Goal: Task Accomplishment & Management: Use online tool/utility

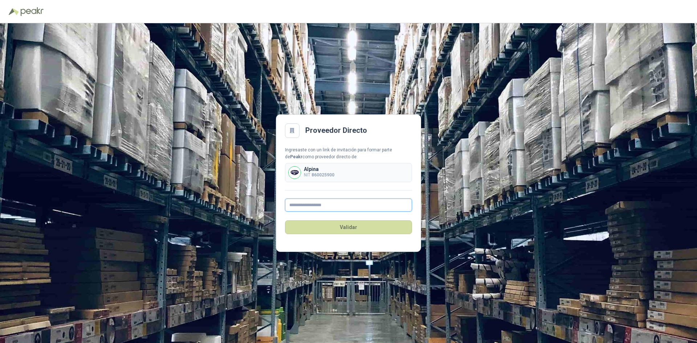
click at [353, 207] on input "text" at bounding box center [348, 205] width 127 height 13
type input "**********"
click at [354, 223] on button "Validar" at bounding box center [348, 227] width 127 height 14
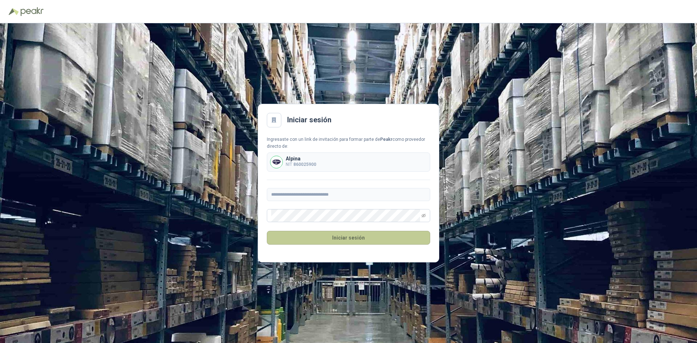
click at [359, 236] on button "Iniciar sesión" at bounding box center [348, 238] width 163 height 14
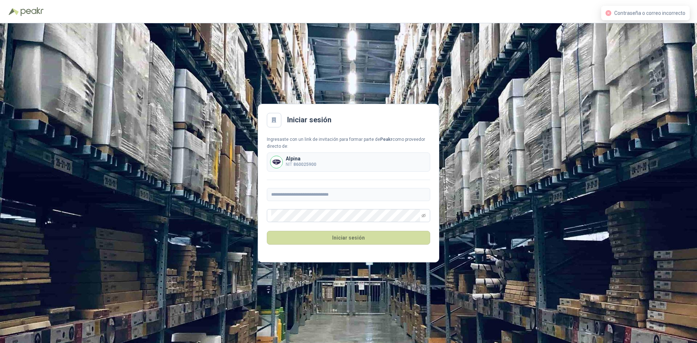
click at [659, 15] on span "Contraseña o correo incorrecto" at bounding box center [649, 13] width 71 height 6
click at [356, 163] on div "Alpina NIT 860025900" at bounding box center [348, 161] width 163 height 19
click at [233, 198] on div "**********" at bounding box center [348, 183] width 697 height 320
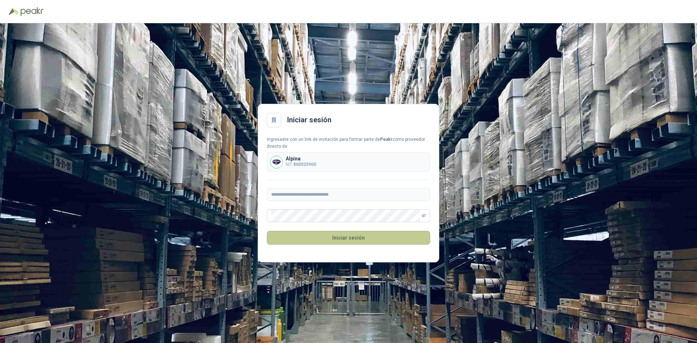
click at [351, 239] on button "Iniciar sesión" at bounding box center [348, 238] width 163 height 14
click at [345, 238] on button "Iniciar sesión" at bounding box center [348, 238] width 163 height 14
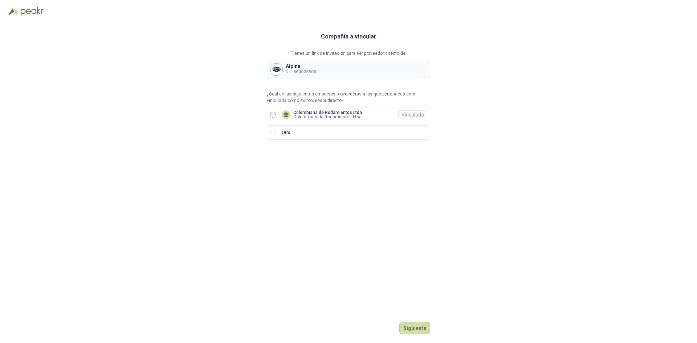
click at [342, 110] on p "Colombiana de Rodamientos Ltda" at bounding box center [327, 112] width 69 height 4
click at [412, 324] on button "Ingresar" at bounding box center [416, 328] width 29 height 12
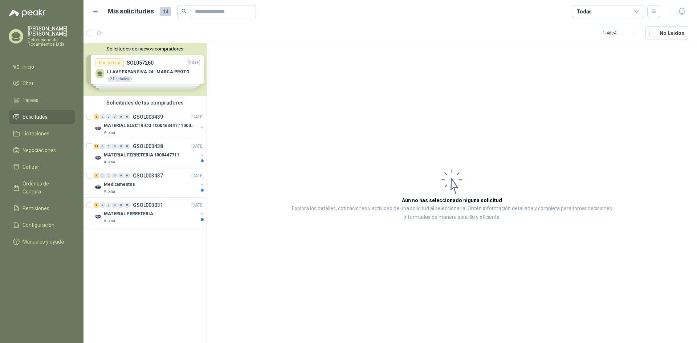
click at [160, 69] on div "Solicitudes de nuevos compradores Por cotizar SOL057260 [DATE] LLAVE EXPANSIVA …" at bounding box center [145, 69] width 123 height 53
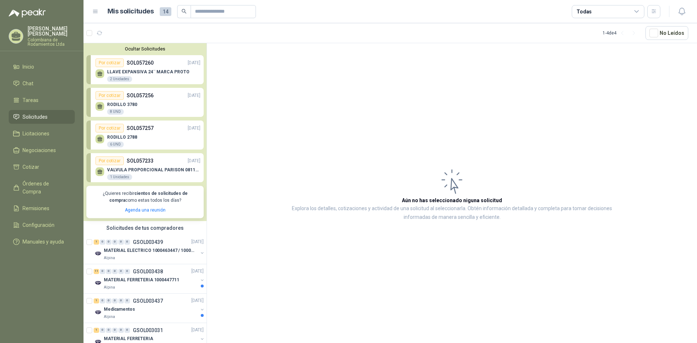
click at [130, 102] on p "RODILLO 3780" at bounding box center [122, 104] width 30 height 5
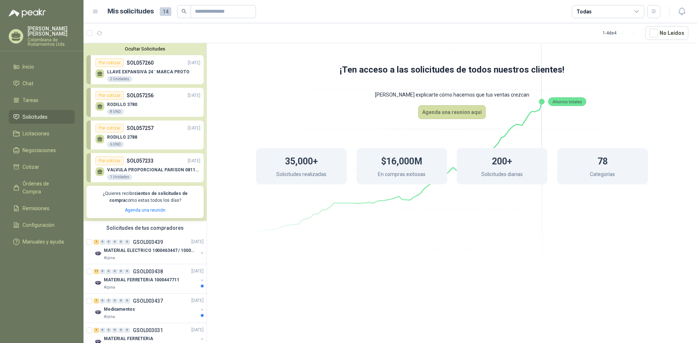
click at [125, 137] on p "RODILLO 2788" at bounding box center [122, 137] width 30 height 5
click at [111, 129] on div "Por cotizar" at bounding box center [109, 128] width 28 height 9
click at [112, 96] on div "Por cotizar" at bounding box center [109, 95] width 28 height 9
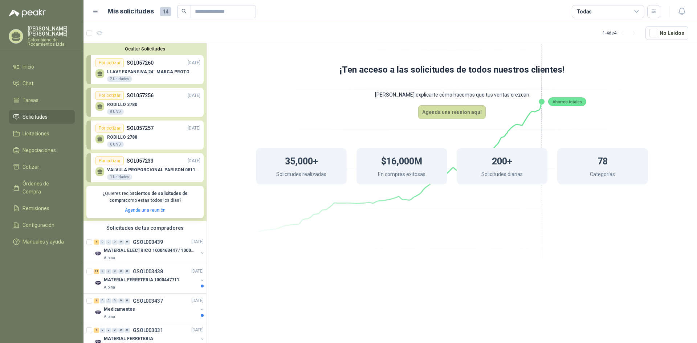
click at [112, 96] on div "Por cotizar" at bounding box center [109, 95] width 28 height 9
click at [63, 113] on li "Solicitudes" at bounding box center [41, 117] width 57 height 8
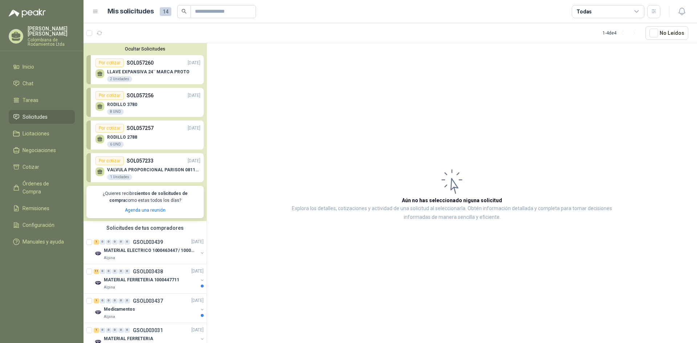
click at [115, 142] on div "6 UND" at bounding box center [115, 145] width 17 height 6
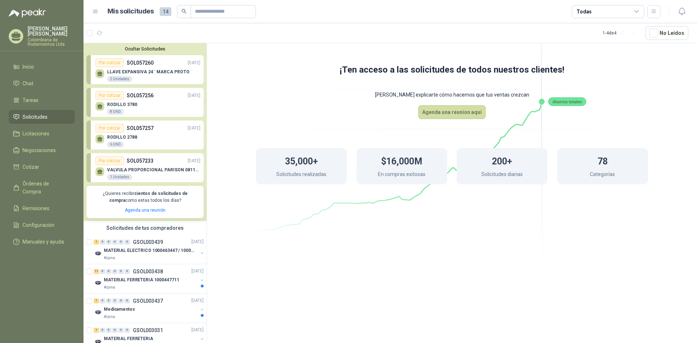
click at [123, 71] on p "LLAVE EXPANSIVA 24¨ MARCA PROTO" at bounding box center [148, 71] width 82 height 5
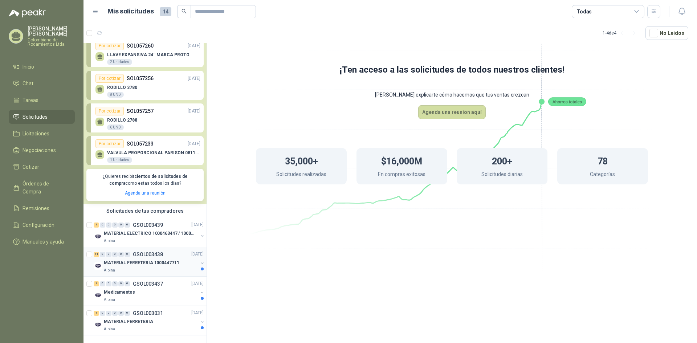
click at [128, 260] on p "MATERIAL FERRETERIA 1000447711" at bounding box center [141, 263] width 75 height 7
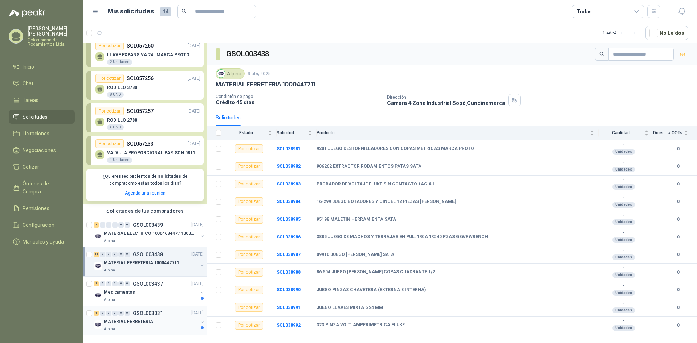
click at [130, 318] on p "MATERIAL FERRETERIA" at bounding box center [128, 321] width 49 height 7
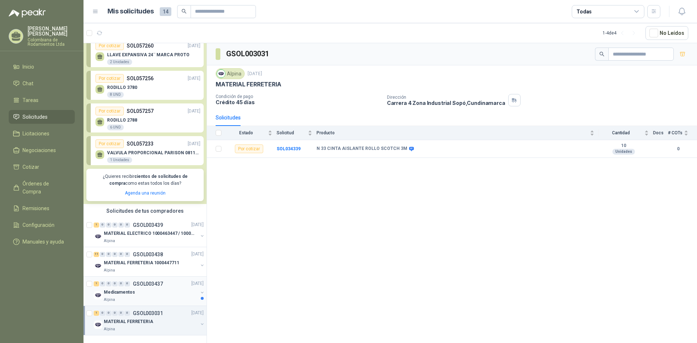
click at [130, 289] on p "Medicamentos" at bounding box center [119, 292] width 31 height 7
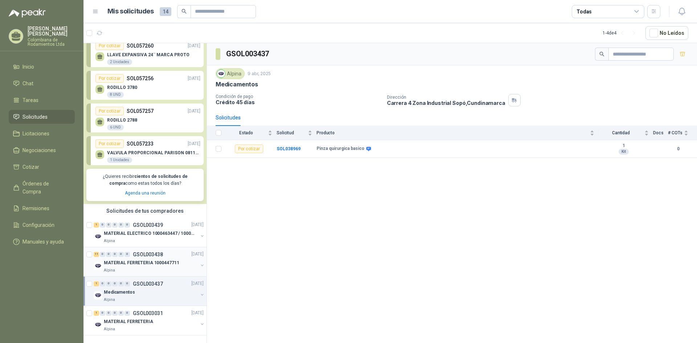
click at [127, 261] on div "MATERIAL FERRETERIA 1000447711" at bounding box center [151, 263] width 94 height 9
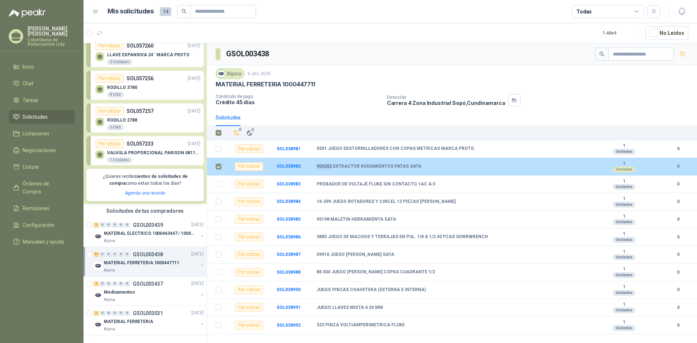
drag, startPoint x: 316, startPoint y: 165, endPoint x: 331, endPoint y: 166, distance: 15.3
click at [331, 166] on tr "Por cotizar SOL038982 906262 EXTRACTOR RODAMIENTOS PATAS SATA 1 Unidades 0" at bounding box center [452, 167] width 490 height 18
copy tr "906262"
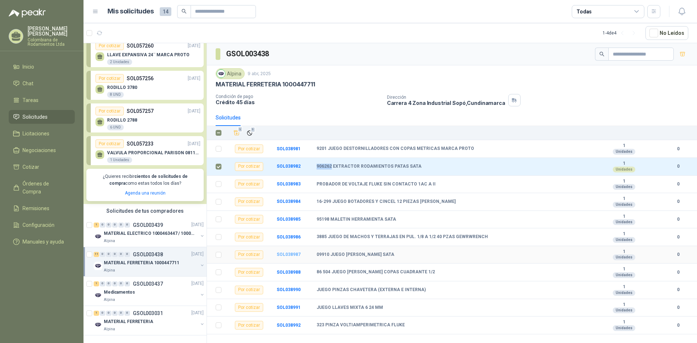
click at [296, 254] on b "SOL038987" at bounding box center [289, 254] width 24 height 5
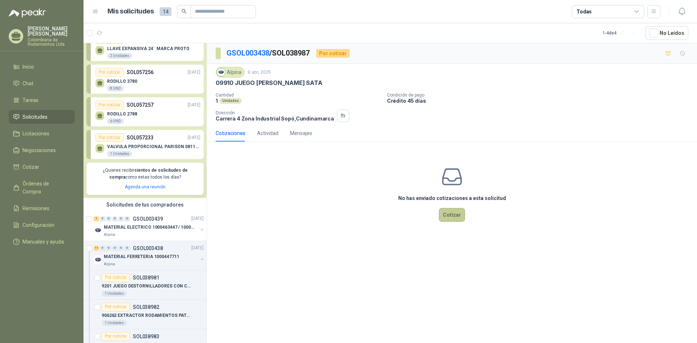
click at [455, 217] on button "Cotizar" at bounding box center [452, 215] width 26 height 14
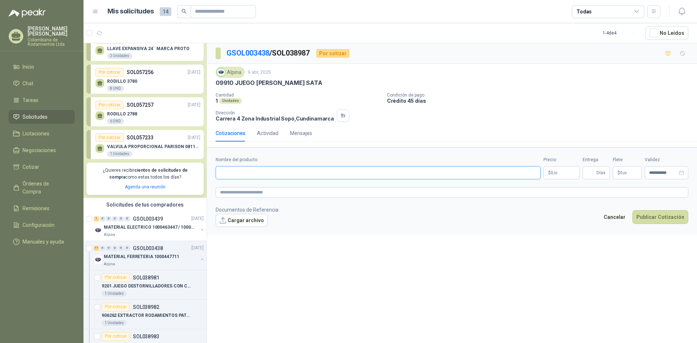
click at [265, 178] on input "Nombre del producto" at bounding box center [378, 172] width 325 height 13
click at [126, 113] on p "RODILLO 2788" at bounding box center [122, 113] width 30 height 5
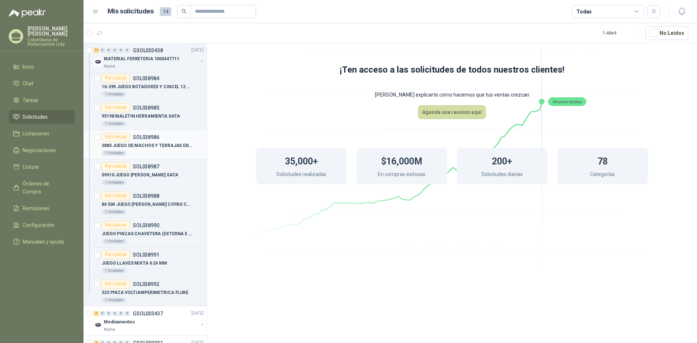
scroll to position [327, 0]
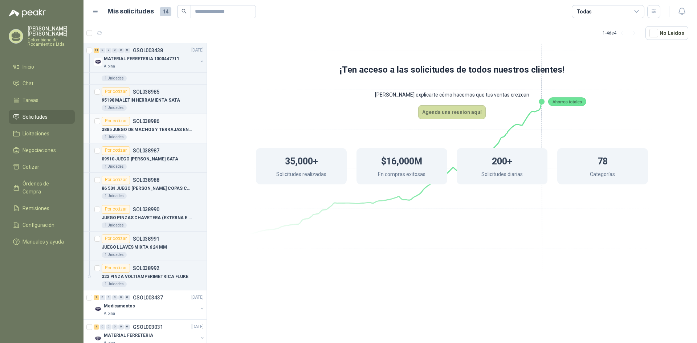
click at [143, 215] on p "JUEGO PINZAS CHAVETERA (EXTERNA E INTERNA)" at bounding box center [147, 218] width 90 height 7
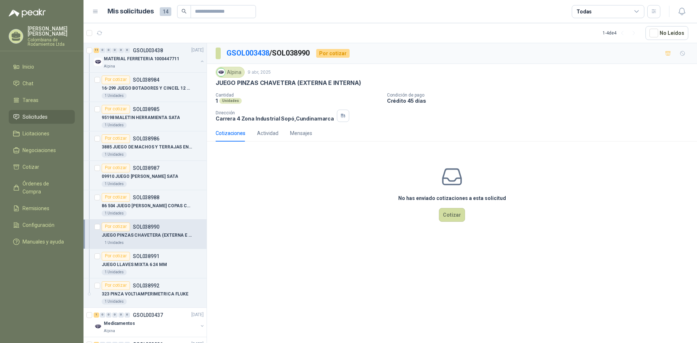
scroll to position [290, 0]
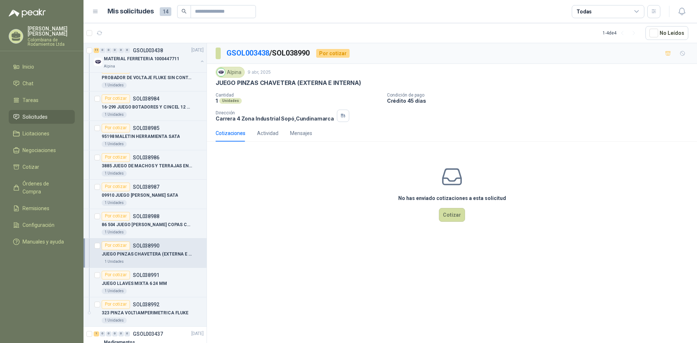
click at [144, 254] on p "JUEGO PINZAS CHAVETERA (EXTERNA E INTERNA)" at bounding box center [147, 254] width 90 height 7
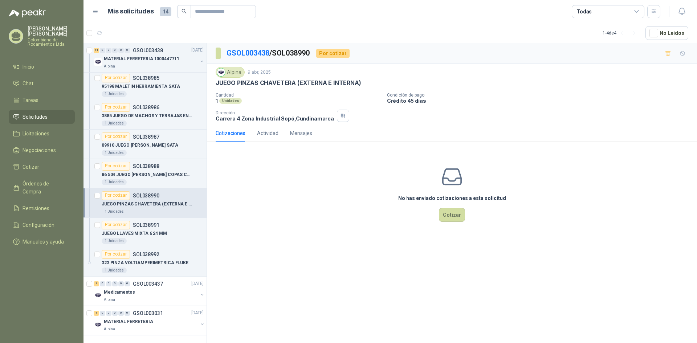
scroll to position [347, 0]
click at [157, 230] on p "JUEGO LLAVES MIXTA 6 24 MM" at bounding box center [134, 233] width 65 height 7
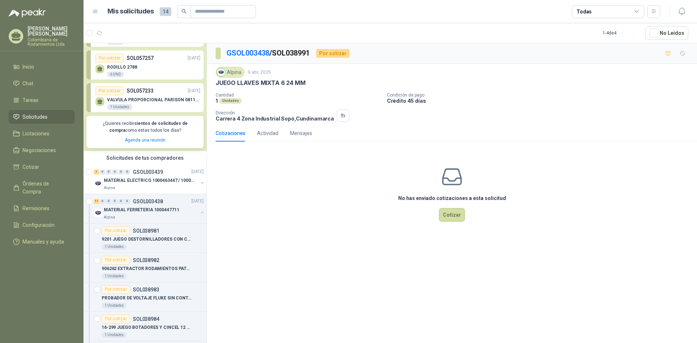
scroll to position [73, 0]
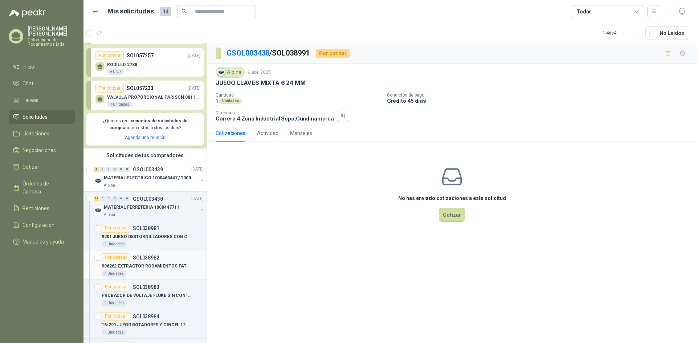
click at [150, 272] on div "1 Unidades" at bounding box center [153, 274] width 102 height 6
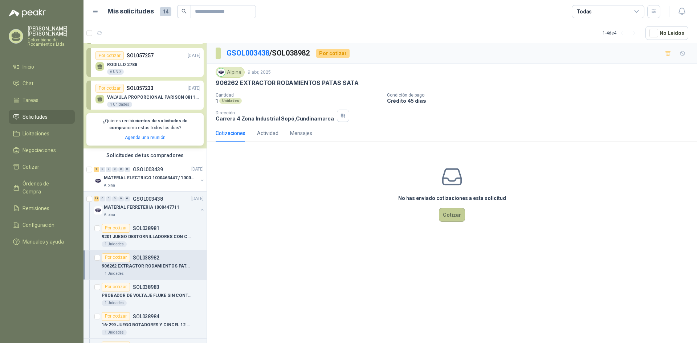
click at [454, 213] on button "Cotizar" at bounding box center [452, 215] width 26 height 14
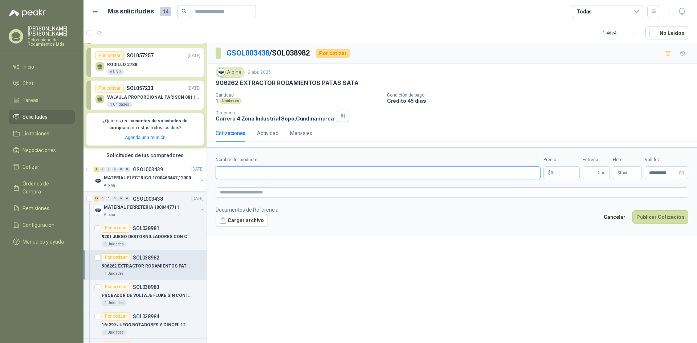
click at [314, 167] on input "Nombre del producto" at bounding box center [378, 172] width 325 height 13
type input "**********"
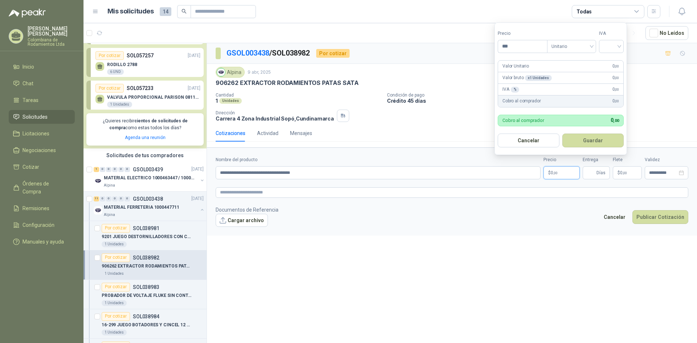
click at [553, 173] on span ",00" at bounding box center [555, 173] width 4 height 4
click at [581, 48] on span "Unitario" at bounding box center [572, 46] width 40 height 11
type input "*********"
click at [581, 61] on div "Unitario" at bounding box center [572, 61] width 37 height 8
click at [609, 51] on span at bounding box center [611, 46] width 16 height 12
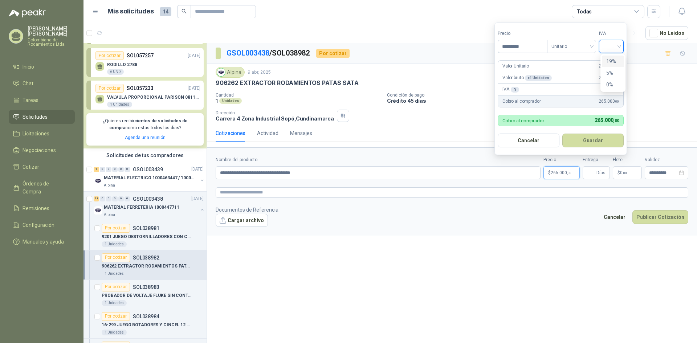
click at [611, 61] on div "19%" at bounding box center [612, 61] width 13 height 8
click at [577, 142] on button "Guardar" at bounding box center [594, 141] width 62 height 14
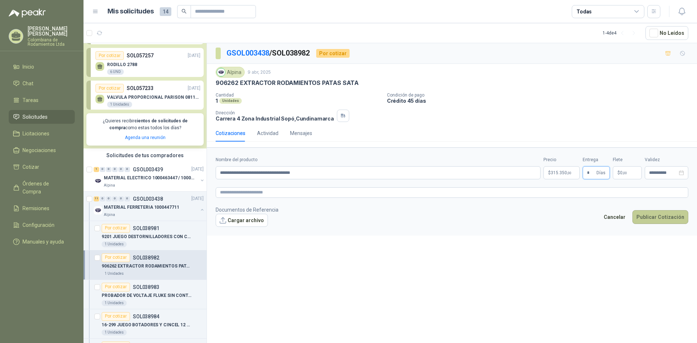
type input "*"
click at [646, 219] on button "Publicar Cotización" at bounding box center [661, 217] width 56 height 14
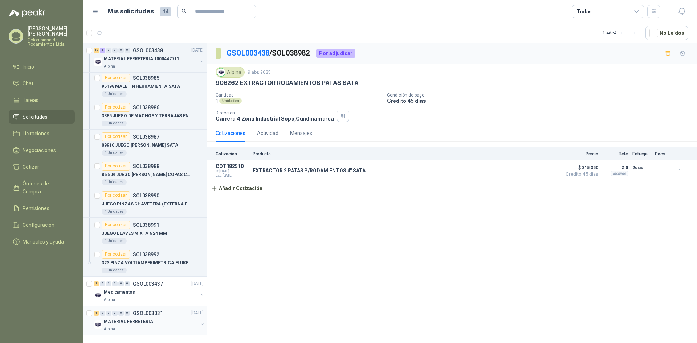
scroll to position [347, 0]
click at [199, 321] on button "button" at bounding box center [202, 324] width 6 height 6
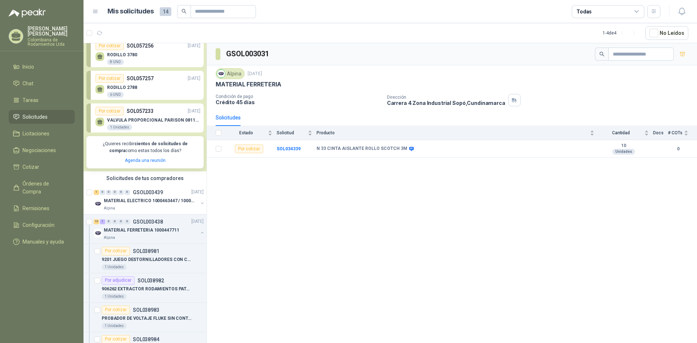
scroll to position [49, 0]
click at [123, 195] on div "0" at bounding box center [120, 192] width 5 height 5
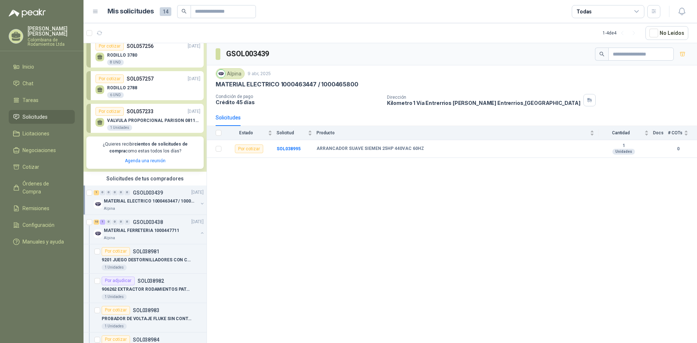
click at [144, 124] on div "VALVULA PROPORCIONAL PARISON 0811404612 / 4WRPEH6C4 [PERSON_NAME] 1 Unidades" at bounding box center [153, 124] width 93 height 13
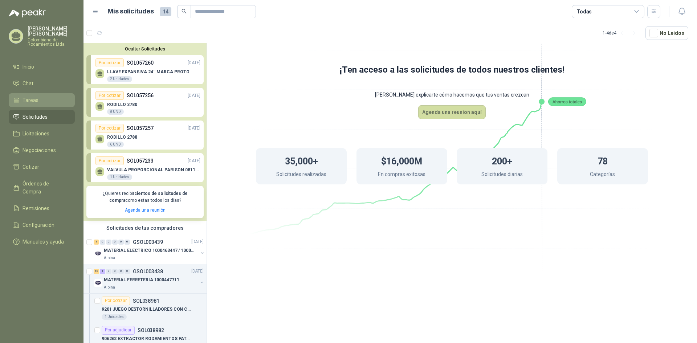
click at [28, 97] on span "Tareas" at bounding box center [31, 100] width 16 height 8
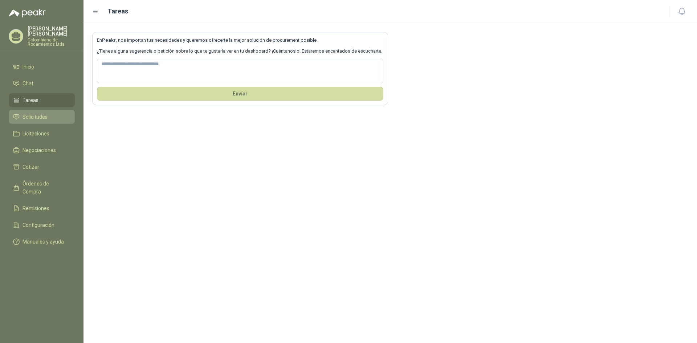
click at [44, 113] on span "Solicitudes" at bounding box center [35, 117] width 25 height 8
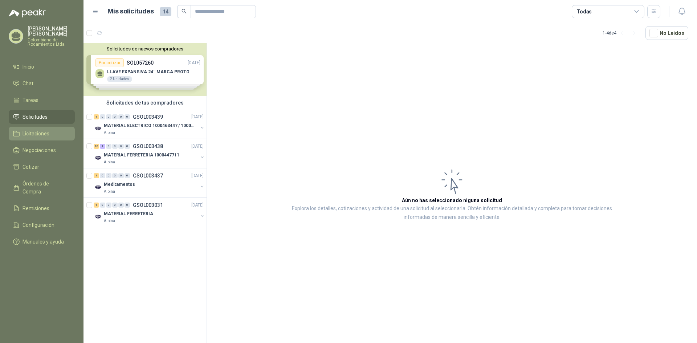
click at [44, 132] on span "Licitaciones" at bounding box center [36, 134] width 27 height 8
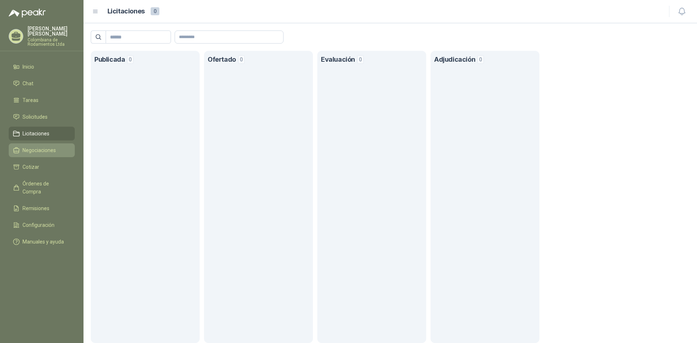
click at [44, 146] on span "Negociaciones" at bounding box center [39, 150] width 33 height 8
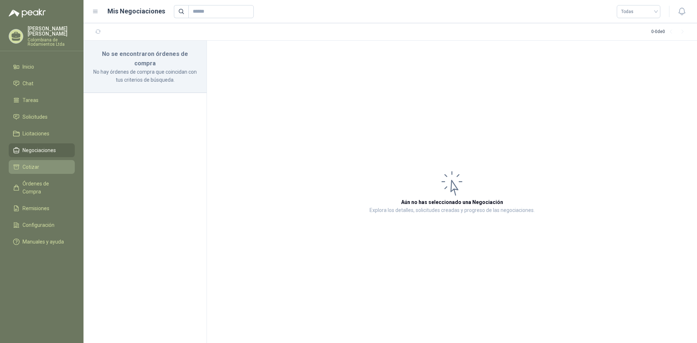
click at [37, 163] on span "Cotizar" at bounding box center [31, 167] width 17 height 8
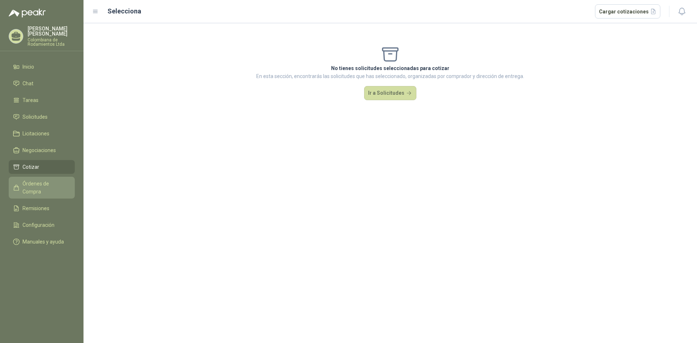
click at [37, 177] on link "Órdenes de Compra" at bounding box center [42, 188] width 66 height 22
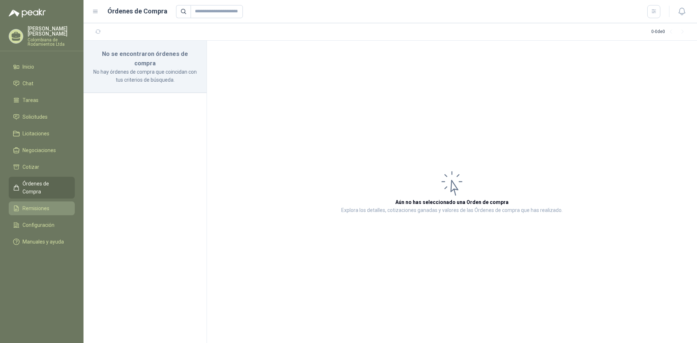
click at [37, 204] on span "Remisiones" at bounding box center [36, 208] width 27 height 8
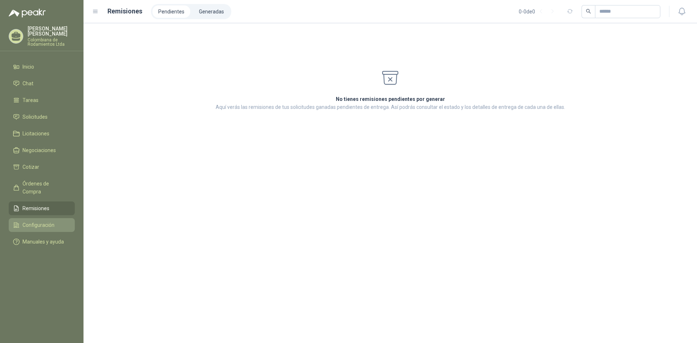
click at [37, 221] on span "Configuración" at bounding box center [39, 225] width 32 height 8
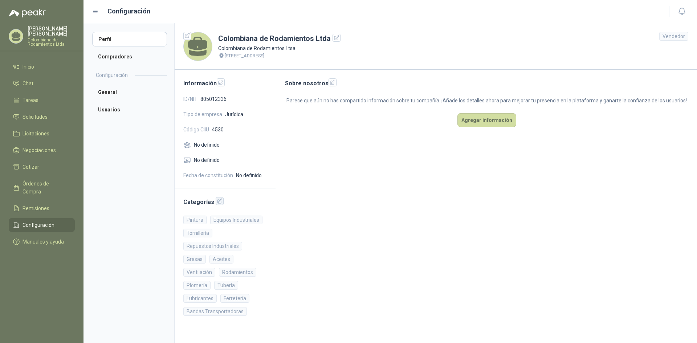
click at [217, 203] on icon "button" at bounding box center [220, 201] width 6 height 6
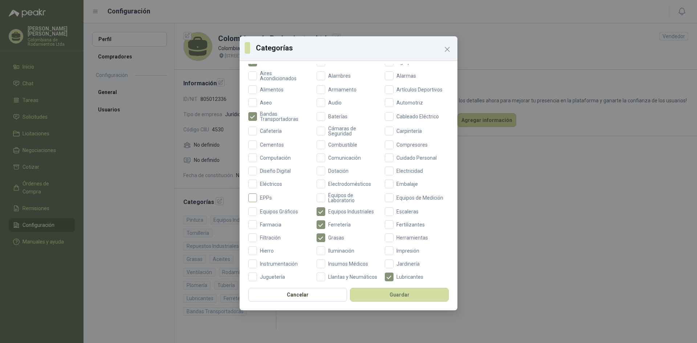
scroll to position [196, 0]
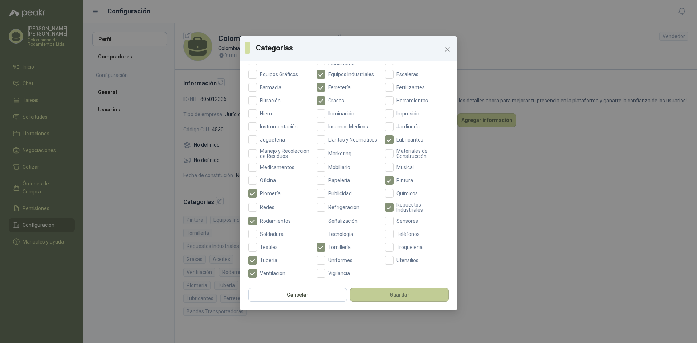
click at [422, 292] on button "Guardar" at bounding box center [399, 295] width 99 height 14
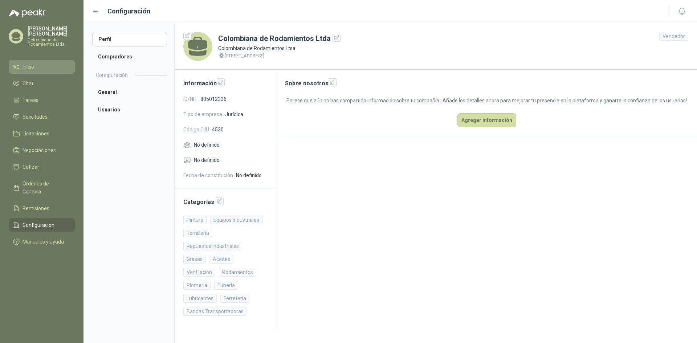
click at [32, 64] on span "Inicio" at bounding box center [29, 67] width 12 height 8
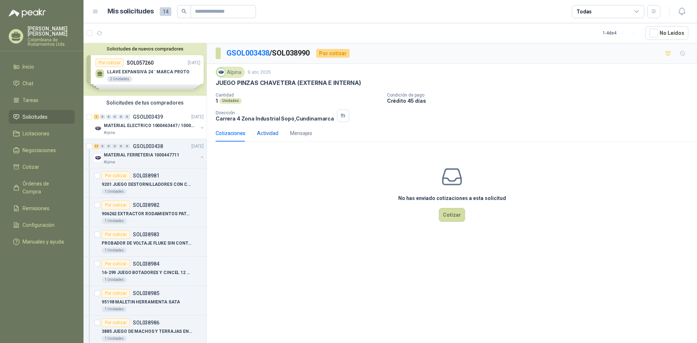
click at [268, 134] on div "Actividad" at bounding box center [267, 133] width 21 height 8
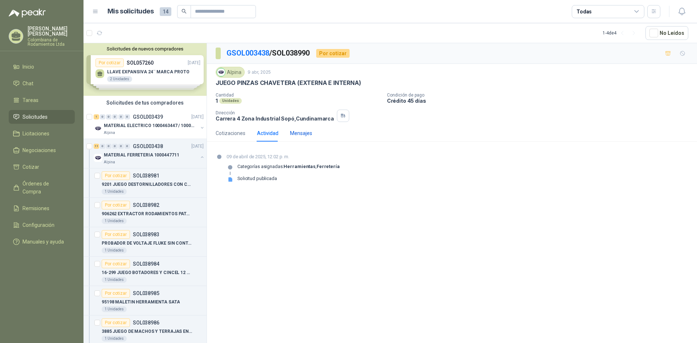
click at [300, 131] on div "Mensajes" at bounding box center [301, 133] width 22 height 8
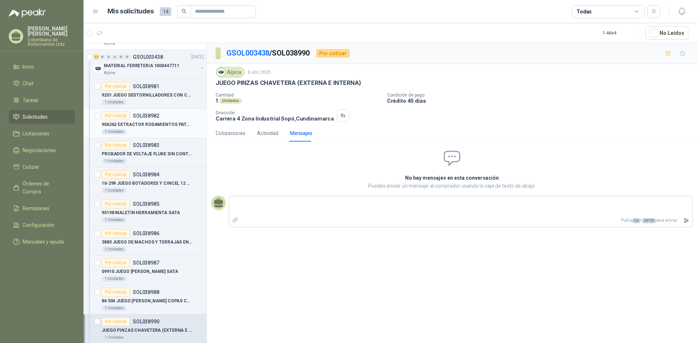
scroll to position [109, 0]
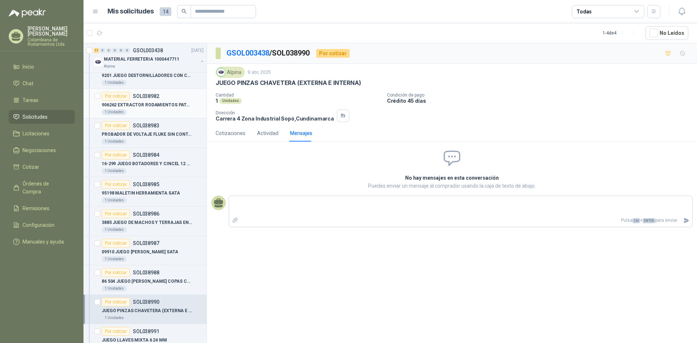
click at [159, 105] on p "906262 EXTRACTOR RODAMIENTOS PATAS SATA" at bounding box center [147, 105] width 90 height 7
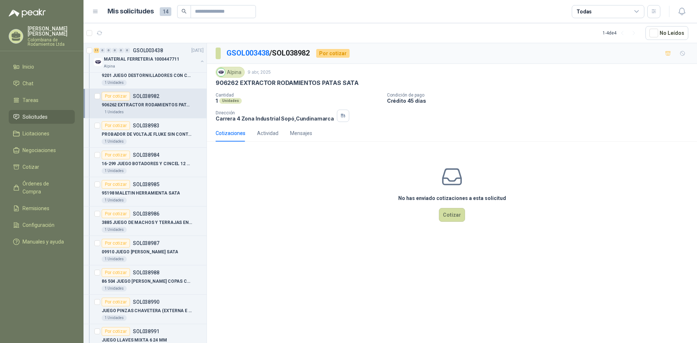
click at [173, 109] on div "906262 EXTRACTOR RODAMIENTOS PATAS SATA" at bounding box center [153, 105] width 102 height 9
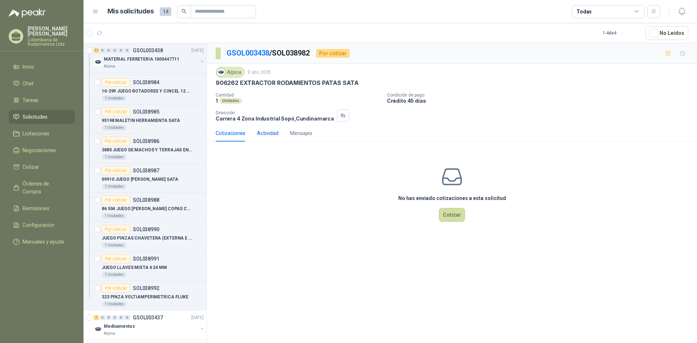
click at [272, 133] on div "Actividad" at bounding box center [267, 133] width 21 height 8
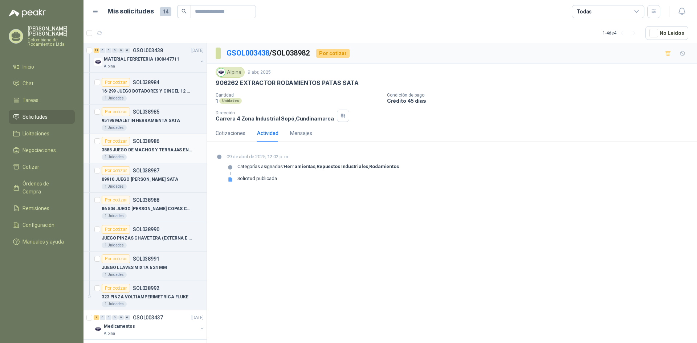
click at [143, 150] on p "3885 JUEGO DE MACHOS Y TERRAJAS EN PUL. 1/8 A 1/2 40 PZAS GEWRWRENCH" at bounding box center [147, 150] width 90 height 7
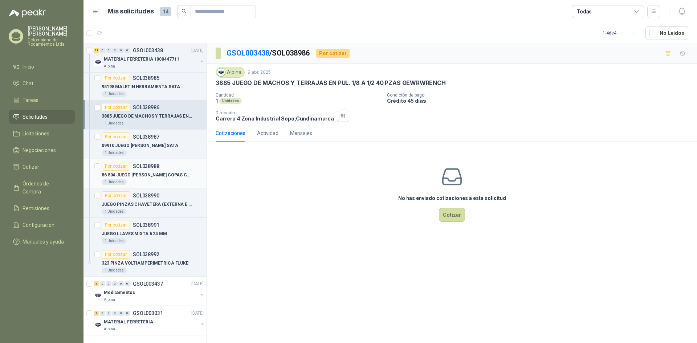
scroll to position [221, 0]
click at [125, 319] on p "MATERIAL FERRETERIA" at bounding box center [128, 322] width 49 height 7
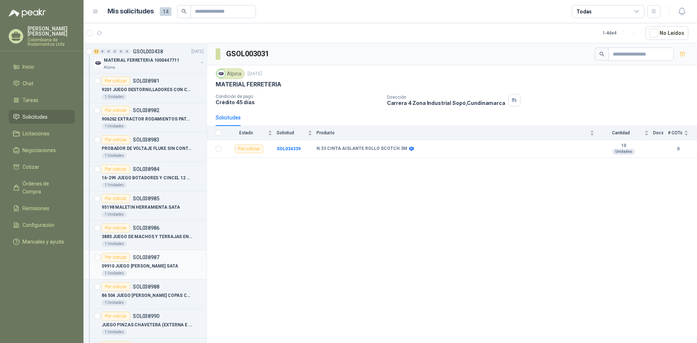
scroll to position [76, 0]
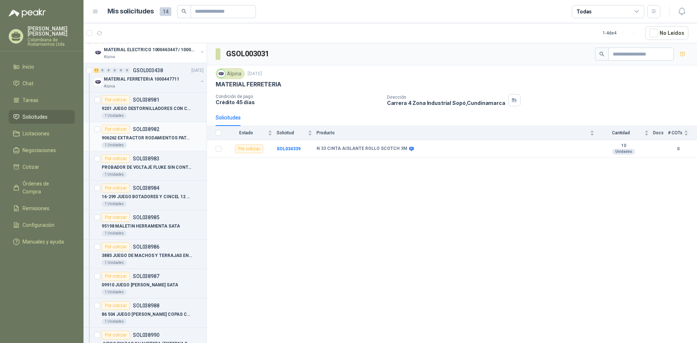
click at [153, 137] on p "906262 EXTRACTOR RODAMIENTOS PATAS SATA" at bounding box center [147, 138] width 90 height 7
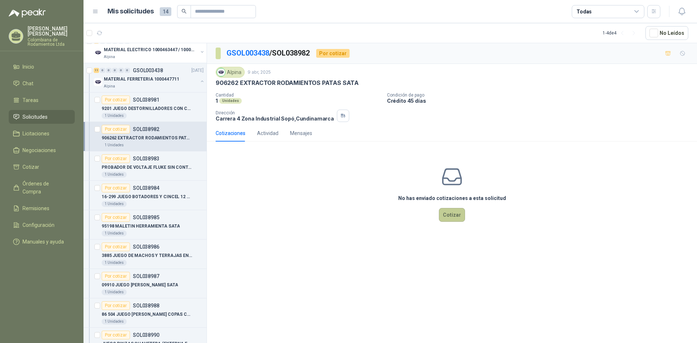
click at [457, 208] on button "Cotizar" at bounding box center [452, 215] width 26 height 14
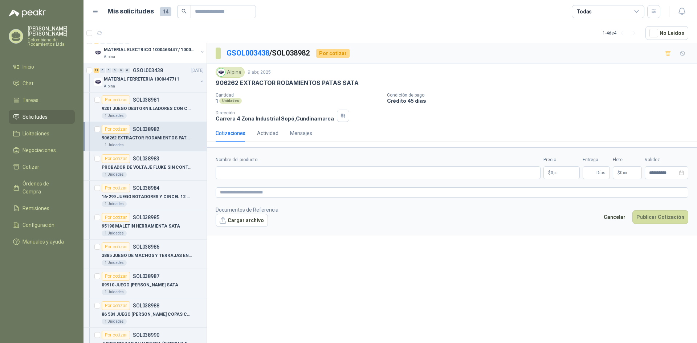
click at [171, 138] on p "906262 EXTRACTOR RODAMIENTOS PATAS SATA" at bounding box center [147, 138] width 90 height 7
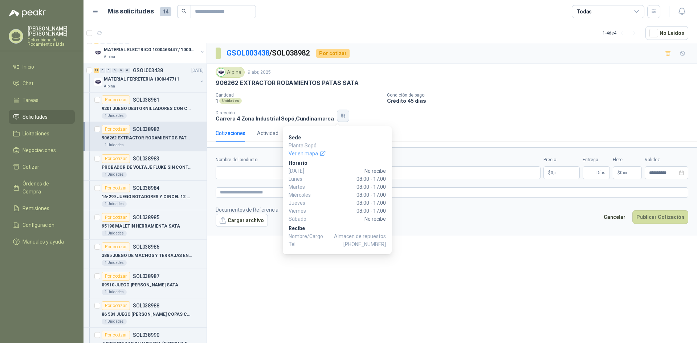
click at [342, 118] on icon "button" at bounding box center [342, 117] width 1 height 1
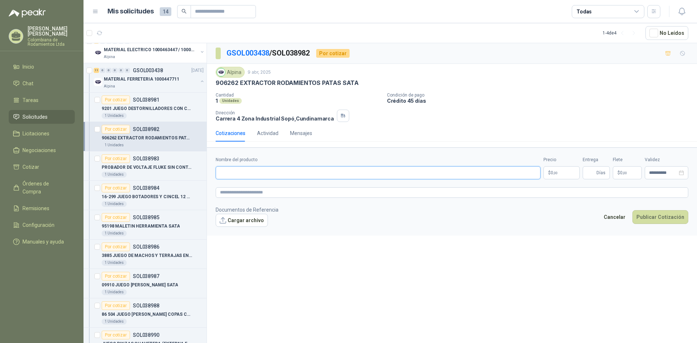
click at [371, 173] on input "Nombre del producto" at bounding box center [378, 172] width 325 height 13
type input "**********"
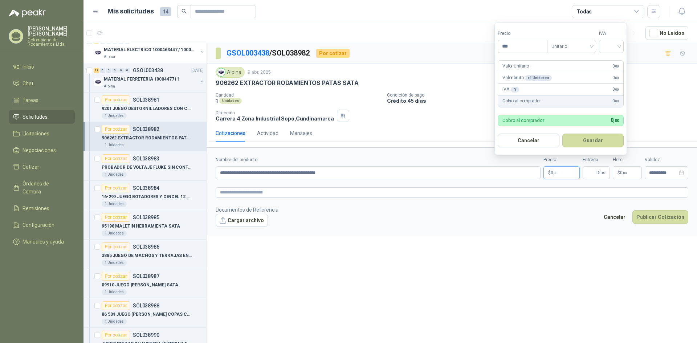
click at [554, 175] on p "$ 0 ,00" at bounding box center [562, 172] width 36 height 13
